Goal: Information Seeking & Learning: Find contact information

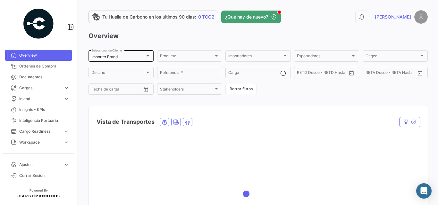
click at [113, 53] on div "Importer Brand Seleccionar un Cliente" at bounding box center [120, 55] width 59 height 12
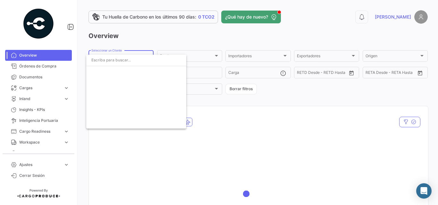
scroll to position [1162, 0]
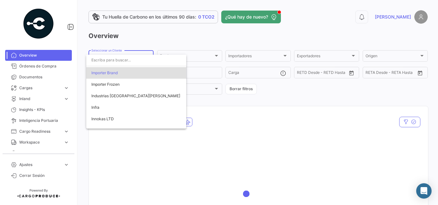
click at [119, 60] on input "dropdown search" at bounding box center [136, 60] width 100 height 12
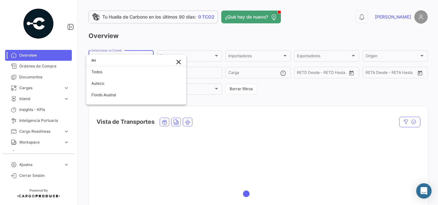
scroll to position [0, 0]
type input "aute"
click at [106, 84] on span "Auteco" at bounding box center [136, 84] width 90 height 12
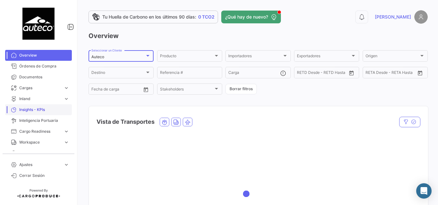
scroll to position [86, 0]
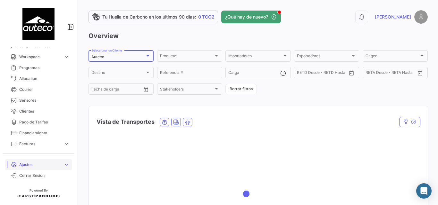
click at [44, 161] on link "Ajustes expand_more" at bounding box center [38, 165] width 67 height 11
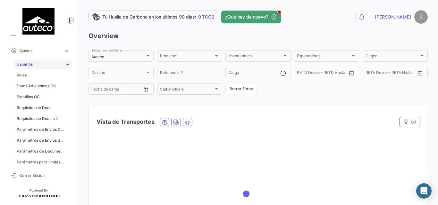
click at [34, 64] on link "Usuarios" at bounding box center [43, 65] width 58 height 10
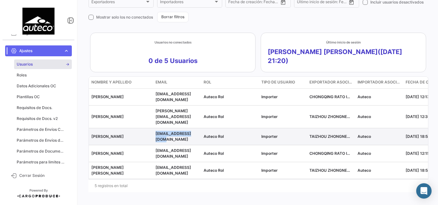
drag, startPoint x: 157, startPoint y: 134, endPoint x: 153, endPoint y: 128, distance: 7.4
click at [153, 128] on datatable-body-cell "[EMAIL_ADDRESS][DOMAIN_NAME]" at bounding box center [177, 136] width 48 height 17
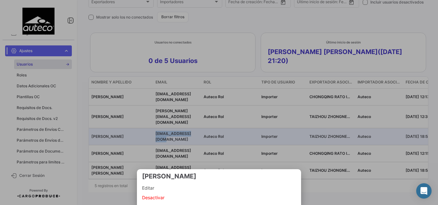
copy span "[EMAIL_ADDRESS][DOMAIN_NAME]"
click at [156, 146] on div at bounding box center [219, 102] width 438 height 205
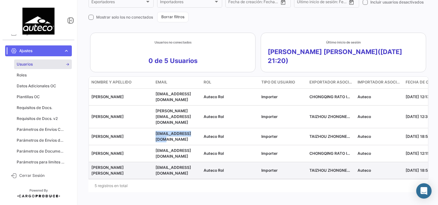
drag, startPoint x: 161, startPoint y: 168, endPoint x: 156, endPoint y: 163, distance: 7.0
click at [156, 165] on div "[EMAIL_ADDRESS][DOMAIN_NAME]" at bounding box center [176, 171] width 43 height 12
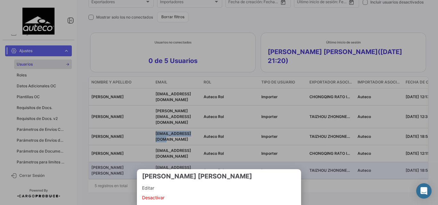
copy span "[EMAIL_ADDRESS][DOMAIN_NAME]"
click at [226, 75] on div at bounding box center [219, 102] width 438 height 205
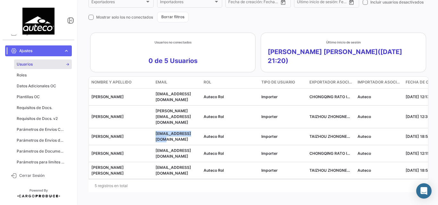
click at [210, 178] on div "5 registros en total" at bounding box center [257, 186] width 339 height 16
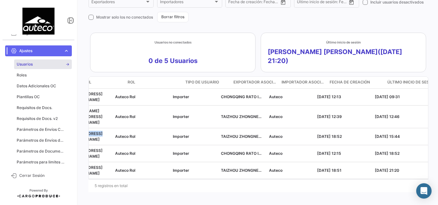
scroll to position [0, 142]
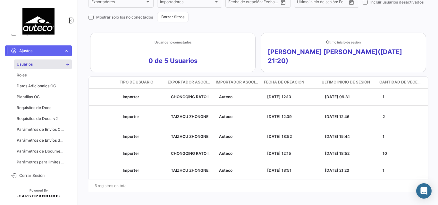
click at [276, 26] on div "Usuarios Reporte de logs visibility_off Filtros ✓ Crear Auteco Clientes Nombre …" at bounding box center [257, 73] width 339 height 240
